Goal: Find contact information: Find contact information

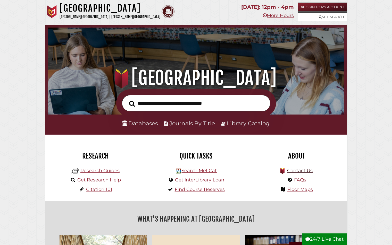
click at [301, 170] on link "Contact Us" at bounding box center [300, 171] width 26 height 6
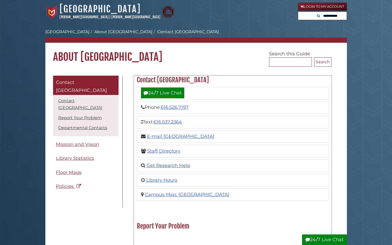
click at [184, 165] on link "Get Research Help" at bounding box center [169, 166] width 44 height 6
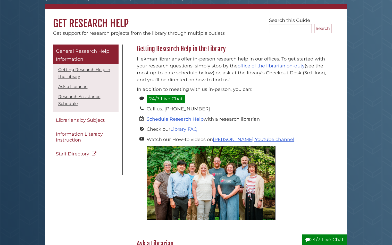
scroll to position [33, 0]
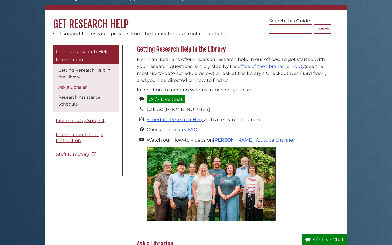
click at [76, 87] on link "Ask a Librarian" at bounding box center [72, 87] width 29 height 5
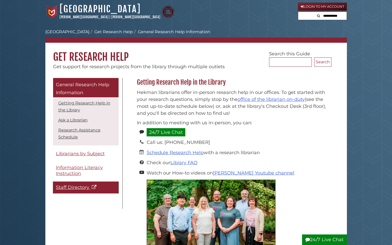
click at [76, 185] on span "Staff Directory" at bounding box center [72, 188] width 33 height 6
click at [70, 31] on link "[GEOGRAPHIC_DATA]" at bounding box center [67, 31] width 44 height 5
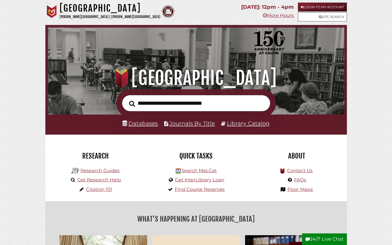
scroll to position [98, 294]
type input "**********"
click at [132, 103] on button "Search" at bounding box center [132, 103] width 11 height 9
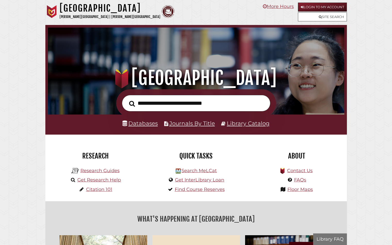
scroll to position [98, 294]
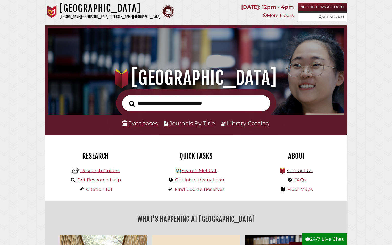
click at [303, 170] on link "Contact Us" at bounding box center [300, 171] width 26 height 6
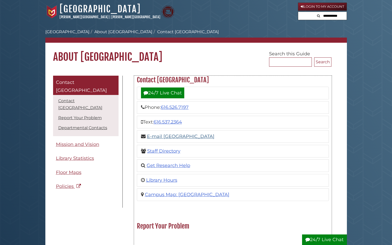
click at [179, 136] on link "E-mail [GEOGRAPHIC_DATA]" at bounding box center [181, 137] width 68 height 6
click at [165, 151] on link "Staff Directory" at bounding box center [163, 152] width 33 height 6
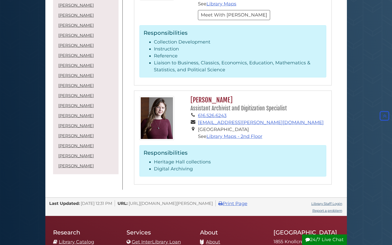
scroll to position [1954, 0]
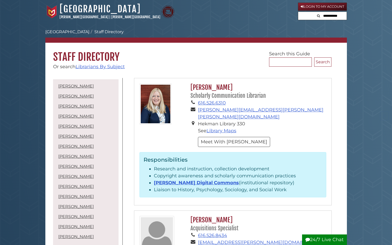
scroll to position [0, 0]
click at [106, 66] on link "Librarians By Subject" at bounding box center [100, 67] width 49 height 6
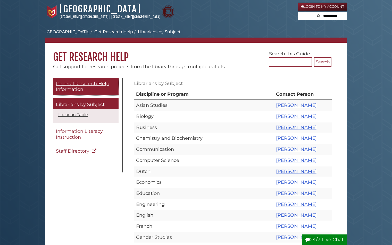
click at [85, 86] on span "General Research Help Information" at bounding box center [82, 87] width 53 height 12
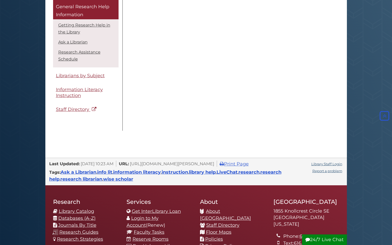
scroll to position [466, 0]
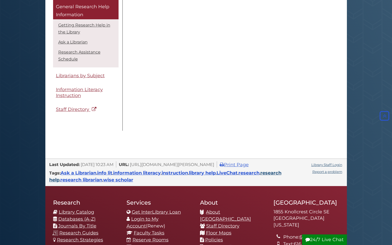
click at [282, 172] on link "research help" at bounding box center [165, 176] width 232 height 13
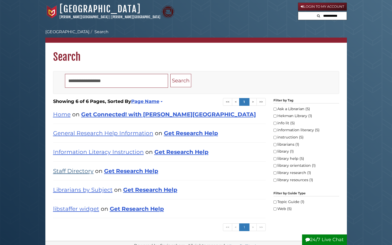
click at [80, 171] on link "Staff Directory" at bounding box center [73, 171] width 40 height 7
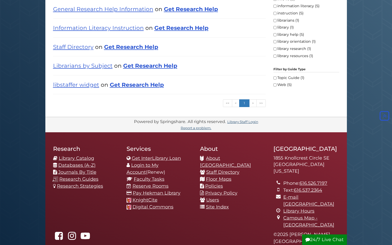
scroll to position [125, 0]
click at [314, 196] on link "E-mail [GEOGRAPHIC_DATA]" at bounding box center [308, 200] width 51 height 13
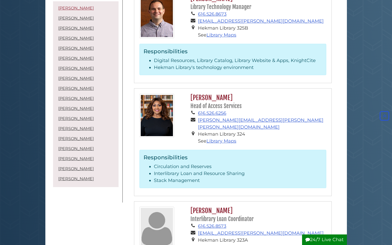
scroll to position [541, 0]
